Goal: Task Accomplishment & Management: Use online tool/utility

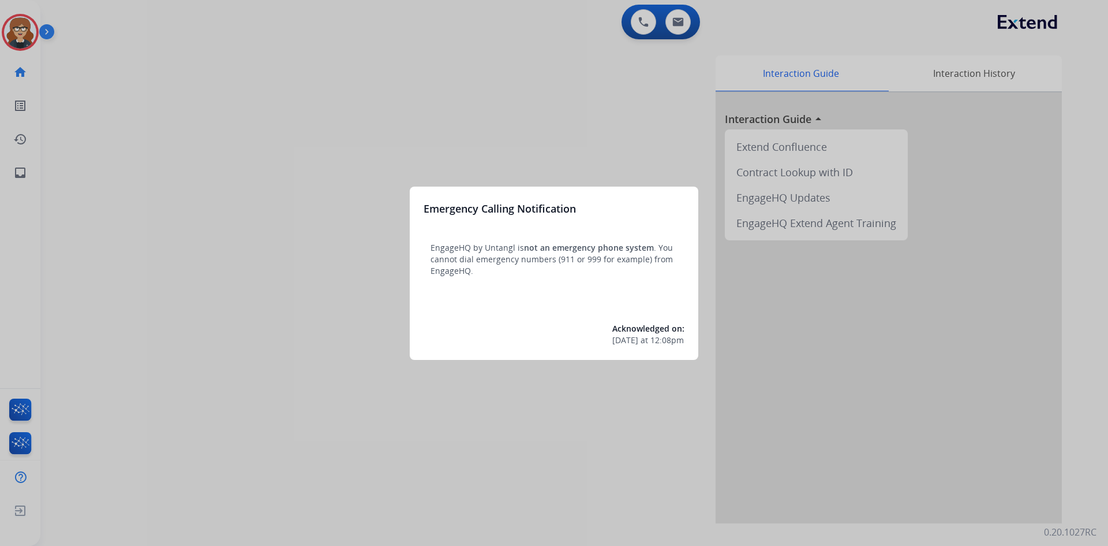
click at [248, 120] on div at bounding box center [554, 273] width 1108 height 546
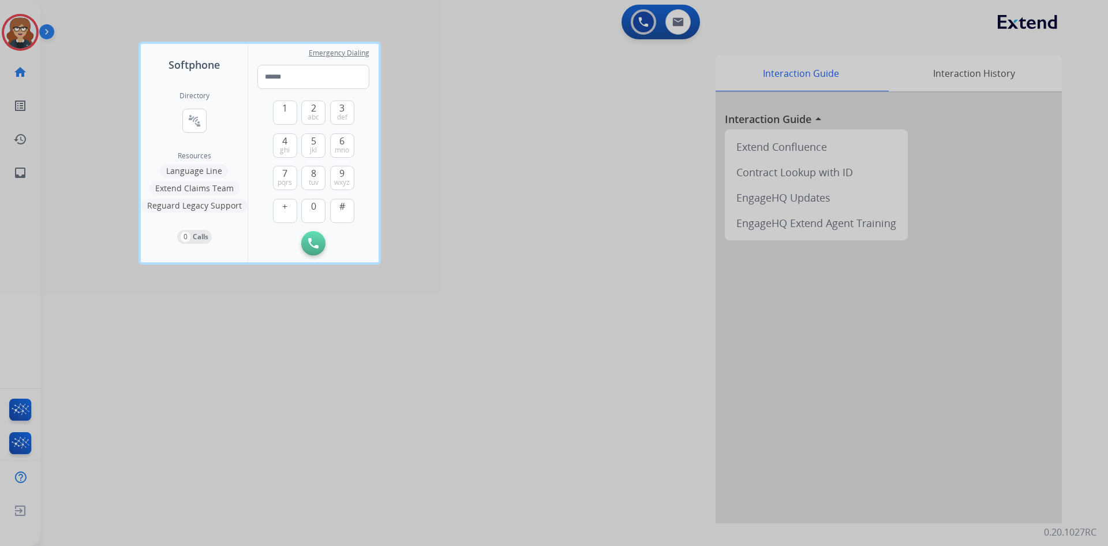
click at [20, 21] on div at bounding box center [554, 273] width 1108 height 546
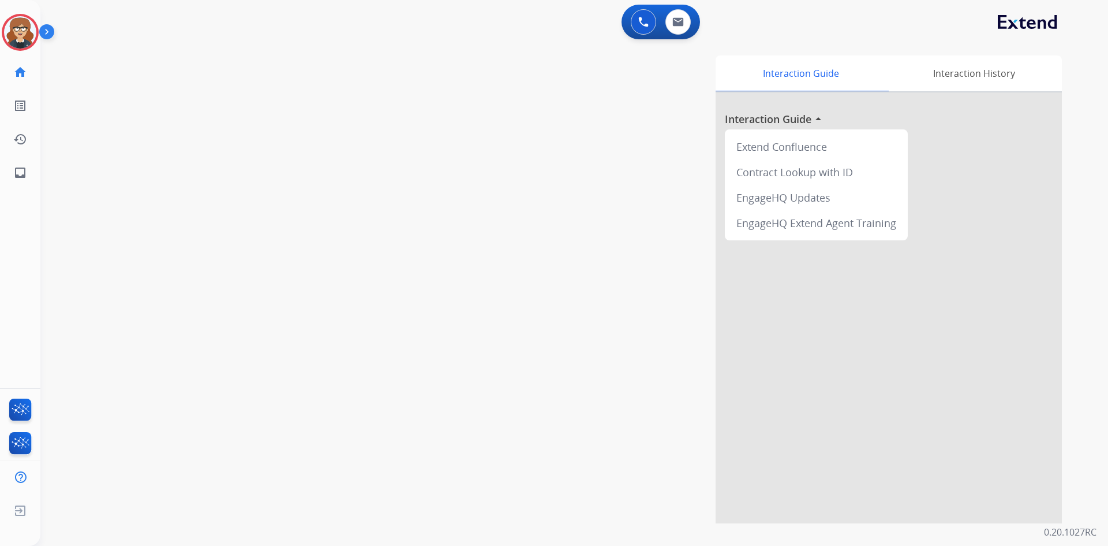
click at [49, 31] on img at bounding box center [49, 34] width 20 height 22
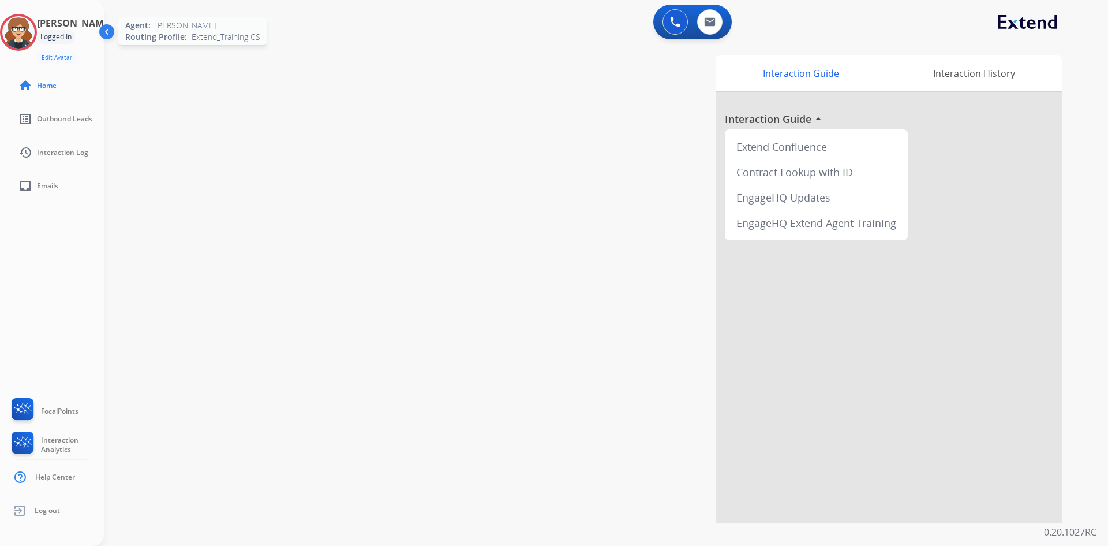
click at [31, 31] on img at bounding box center [18, 32] width 32 height 32
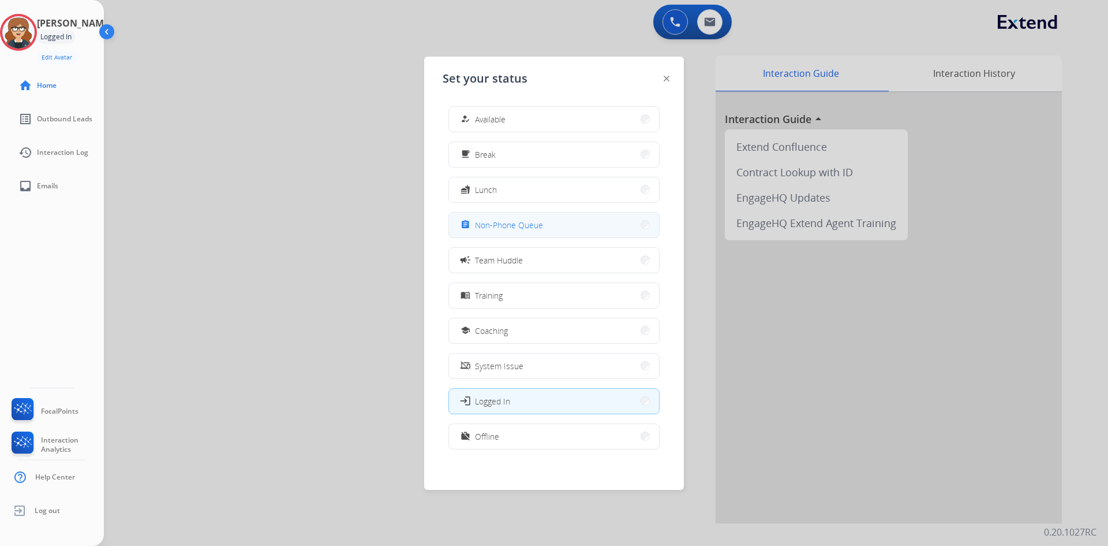
click at [562, 225] on button "assignment Non-Phone Queue" at bounding box center [554, 224] width 210 height 25
